Goal: Register for event/course

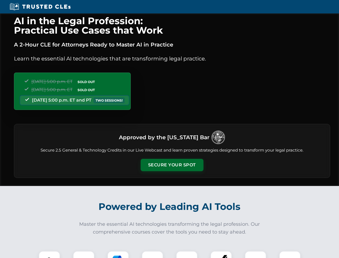
click at [172, 165] on button "Secure Your Spot" at bounding box center [172, 165] width 63 height 12
click at [49, 254] on img at bounding box center [50, 262] width 16 height 16
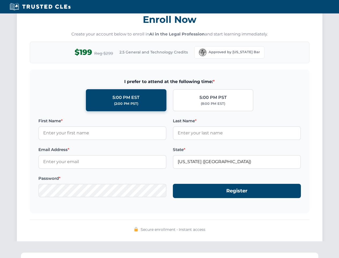
scroll to position [527, 0]
